Goal: Task Accomplishment & Management: Complete application form

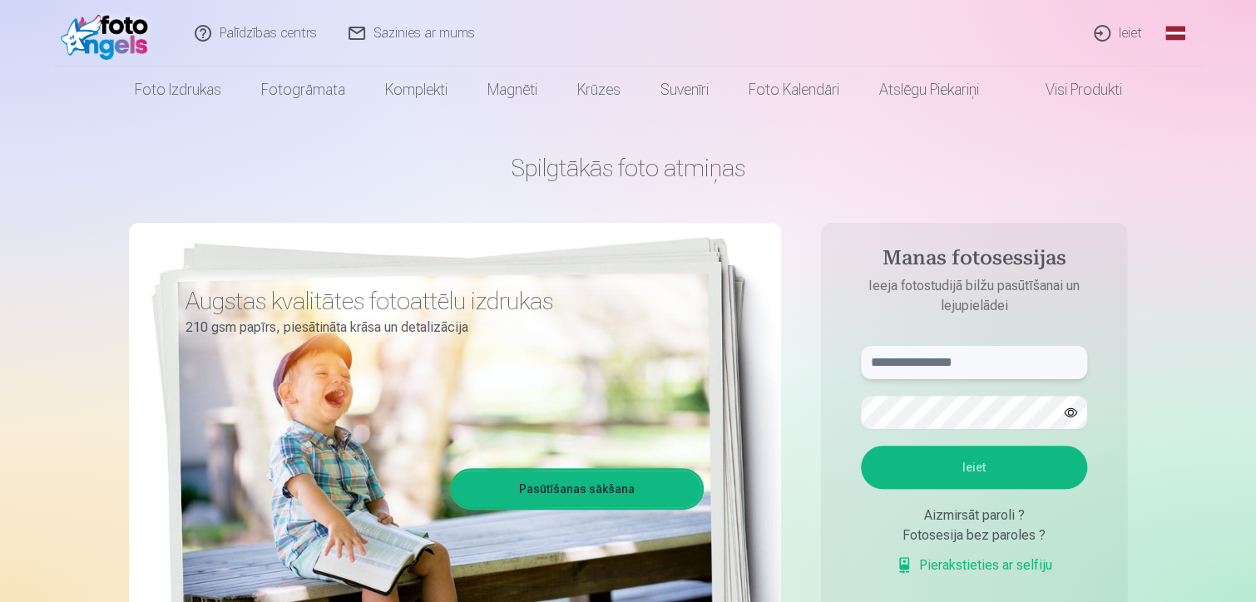
click at [900, 367] on input "text" at bounding box center [974, 362] width 226 height 33
type input "******"
click at [982, 474] on button "Ieiet" at bounding box center [974, 467] width 226 height 43
